Goal: Information Seeking & Learning: Learn about a topic

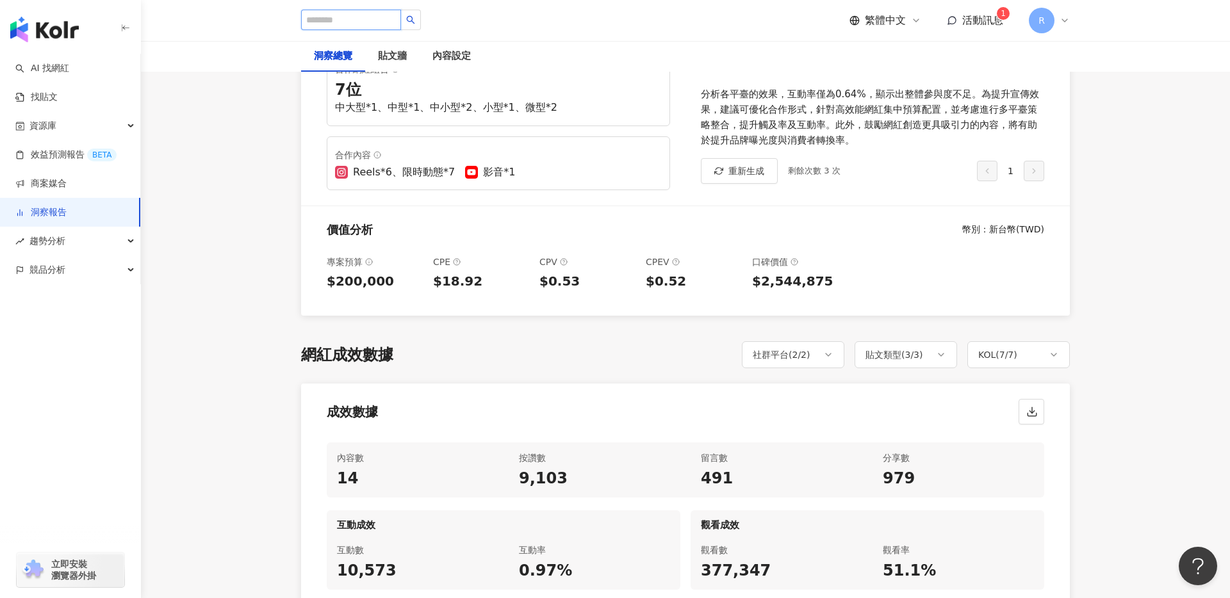
click at [376, 23] on input "search" at bounding box center [351, 20] width 100 height 20
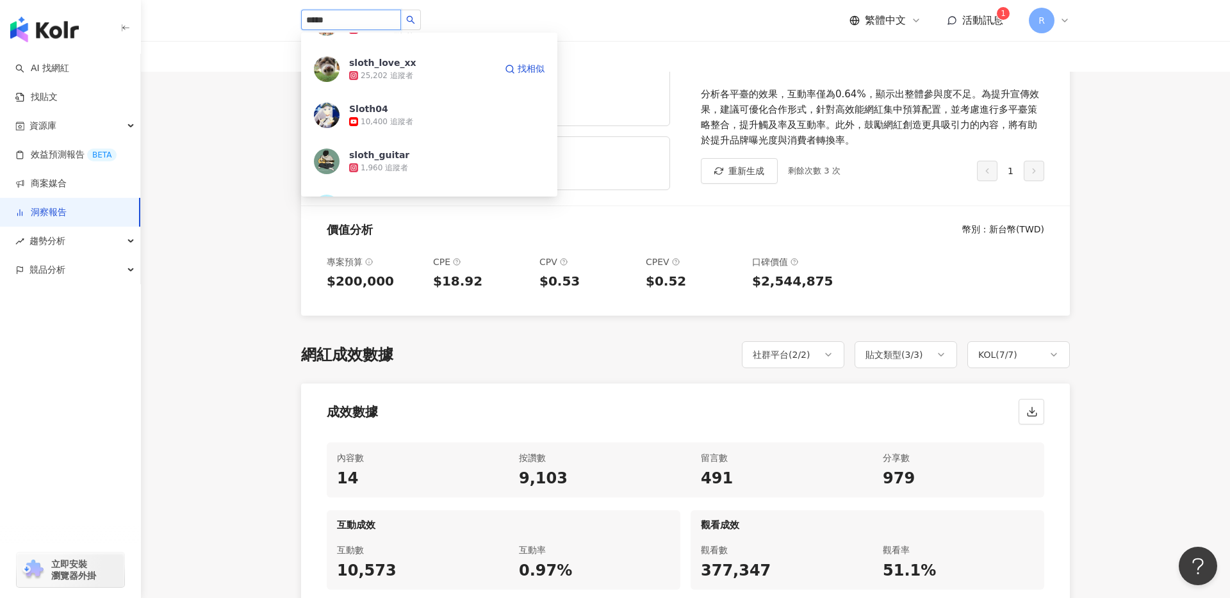
scroll to position [170, 0]
type input "*"
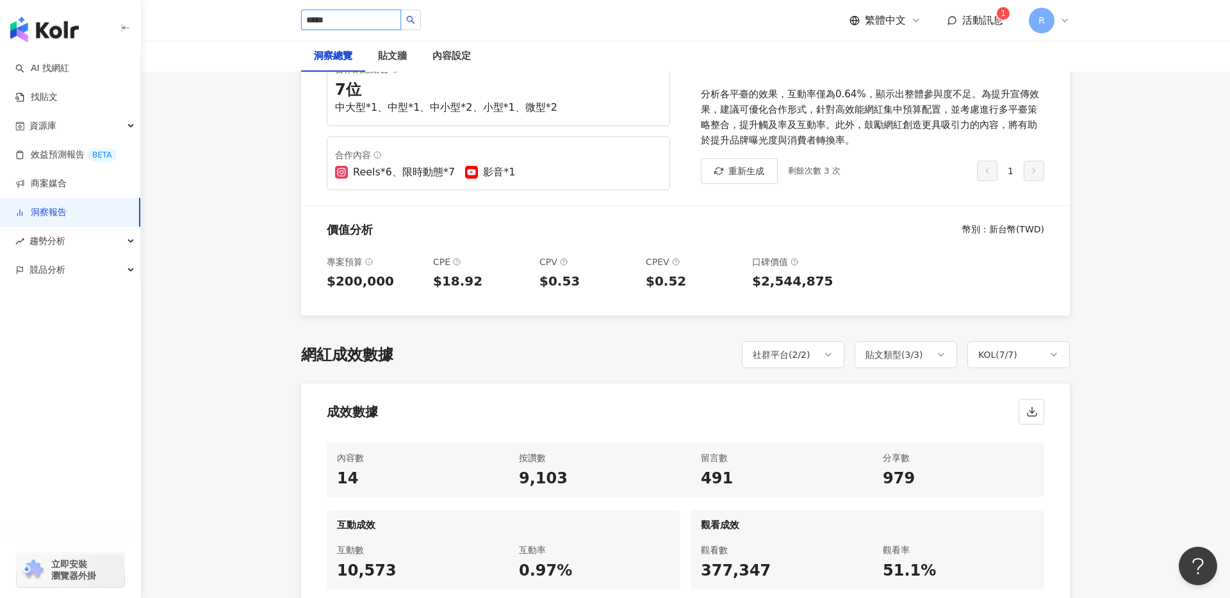
type input "******"
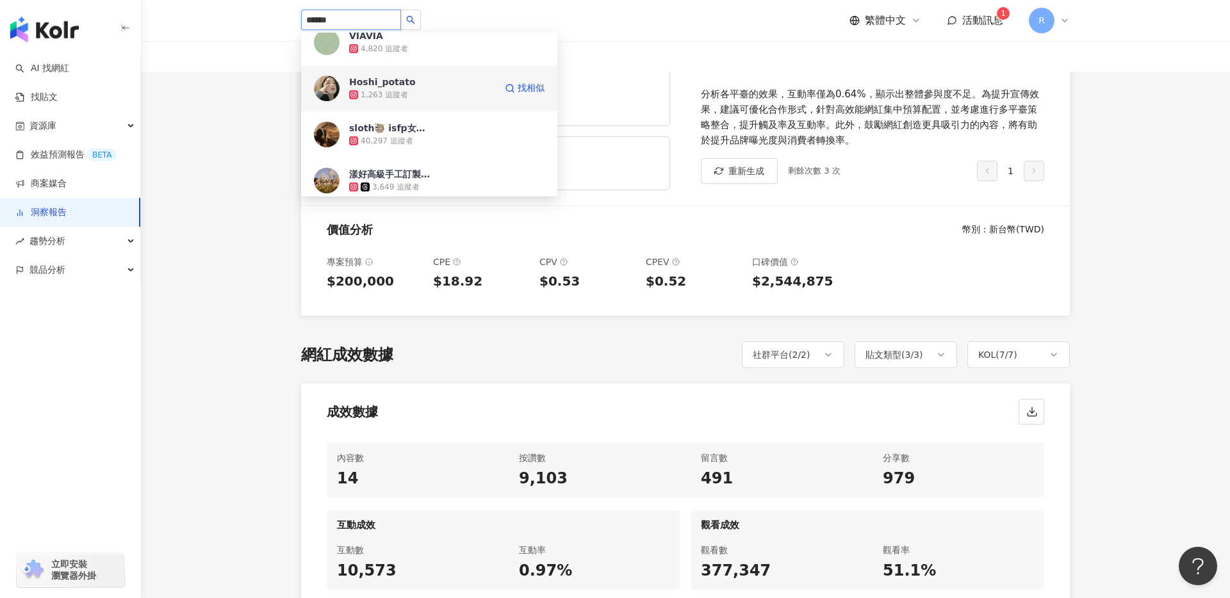
scroll to position [19, 0]
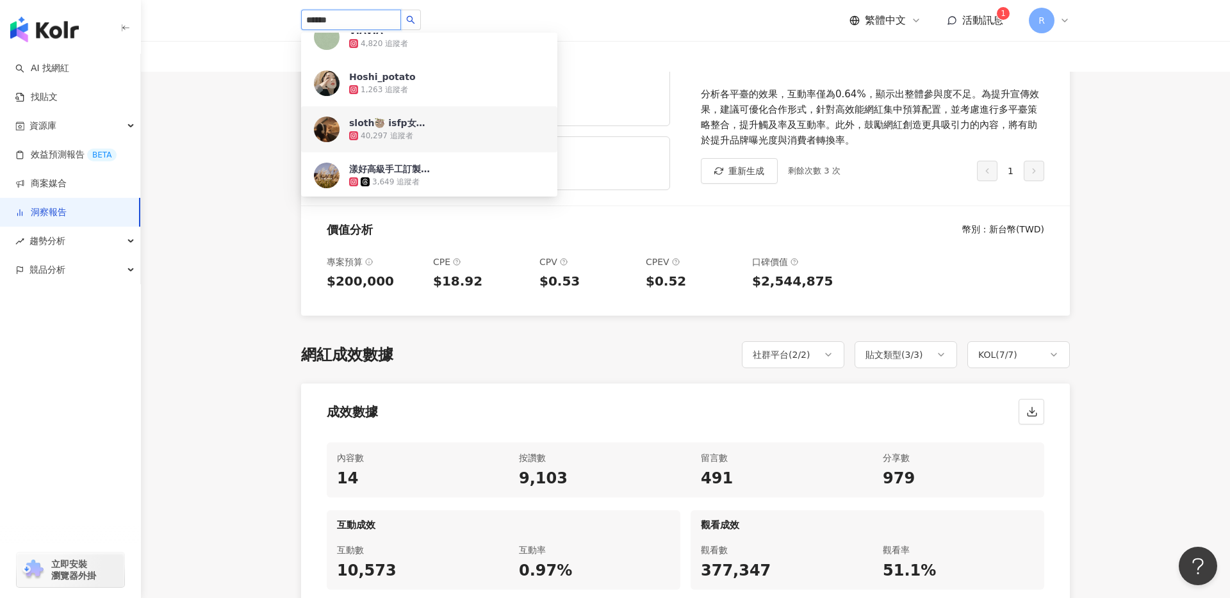
click at [407, 133] on div "40,297 追蹤者" at bounding box center [387, 136] width 53 height 11
